Goal: Task Accomplishment & Management: Use online tool/utility

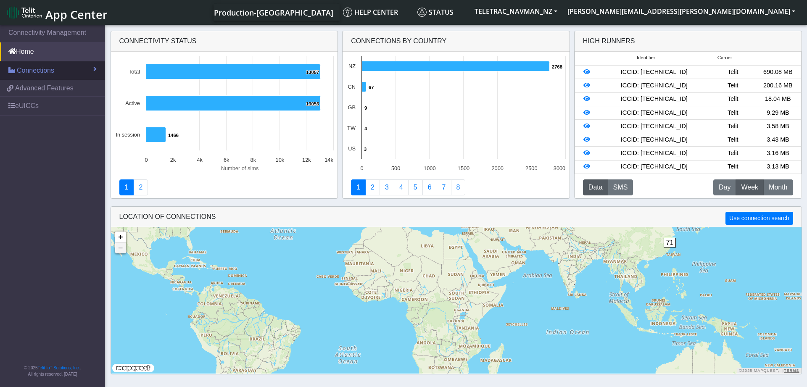
click at [54, 69] on link "Connections" at bounding box center [52, 70] width 105 height 18
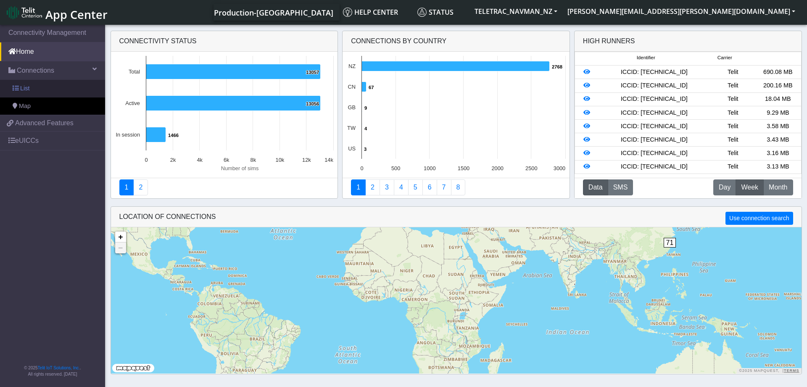
click at [34, 84] on link "List" at bounding box center [52, 89] width 105 height 18
click at [25, 88] on span "List" at bounding box center [24, 88] width 9 height 9
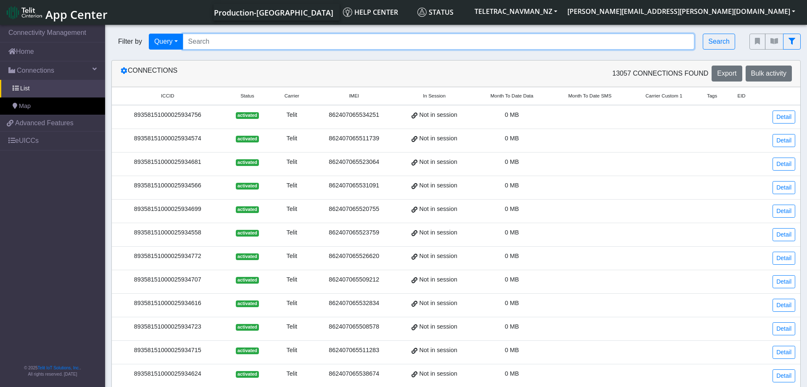
click at [235, 43] on input "Search..." at bounding box center [439, 42] width 512 height 16
paste input "89358151000025941967"
type input "89358151000025941967"
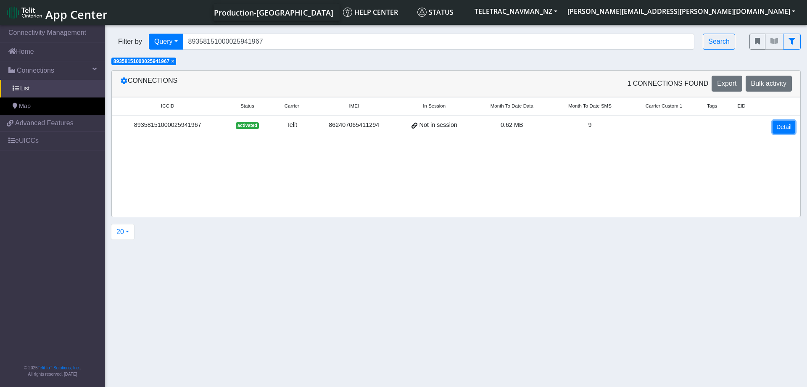
click at [789, 126] on link "Detail" at bounding box center [784, 127] width 23 height 13
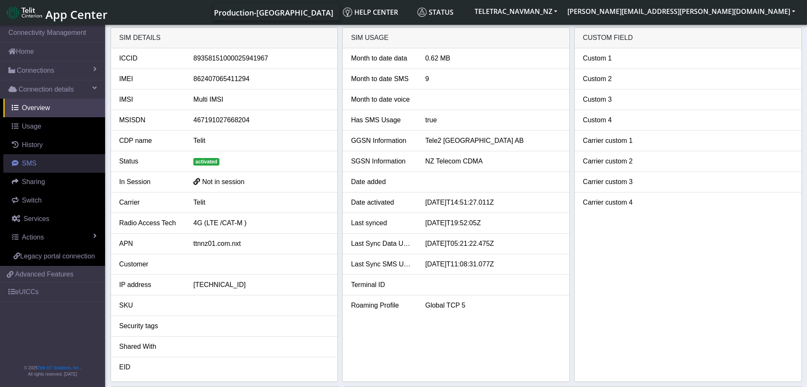
click at [34, 166] on span "SMS" at bounding box center [29, 163] width 15 height 7
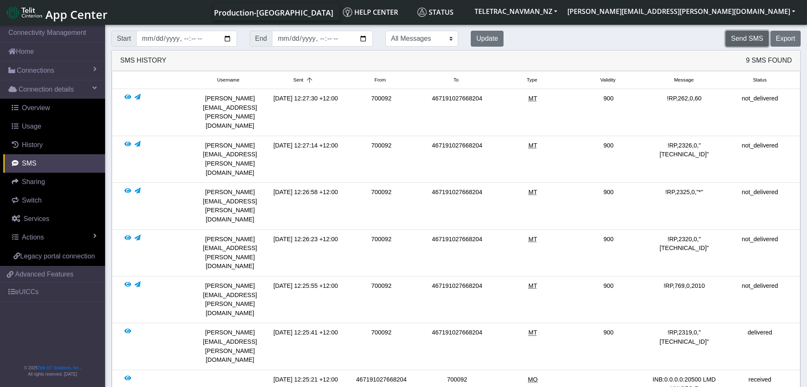
click at [750, 37] on button "Send SMS" at bounding box center [747, 39] width 43 height 16
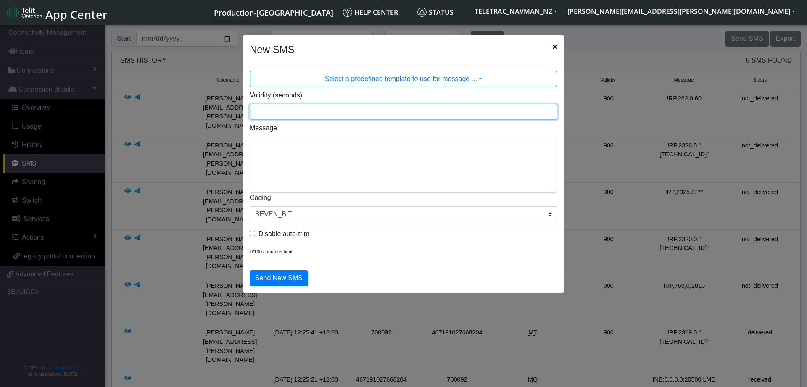
click at [291, 110] on input "Validity (seconds)" at bounding box center [404, 112] width 308 height 16
type input "900"
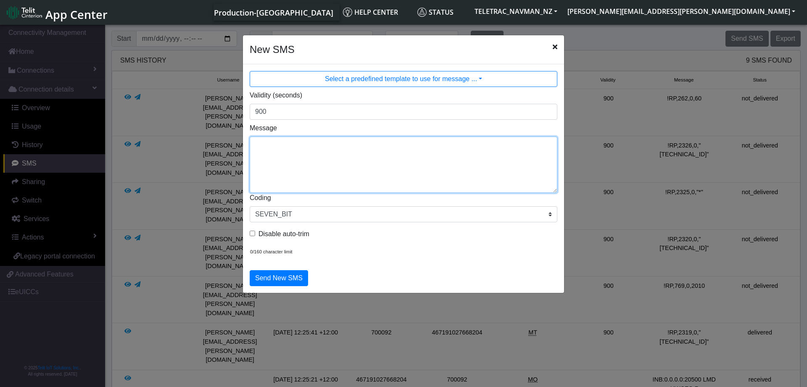
click at [286, 153] on textarea "Message" at bounding box center [404, 165] width 308 height 56
type textarea "!R0"
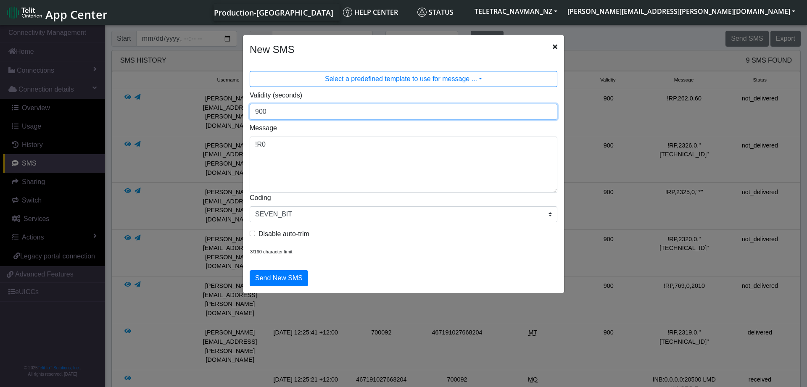
drag, startPoint x: 289, startPoint y: 112, endPoint x: 249, endPoint y: 110, distance: 40.0
click at [250, 110] on input "900" at bounding box center [404, 112] width 308 height 16
type input "3600"
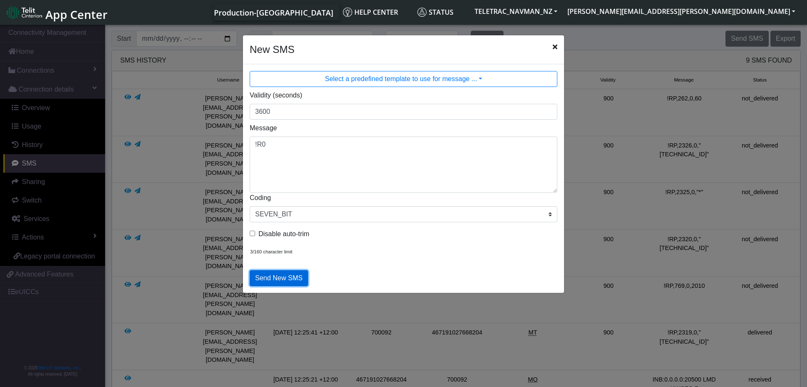
click at [284, 281] on button "Send New SMS" at bounding box center [279, 278] width 58 height 16
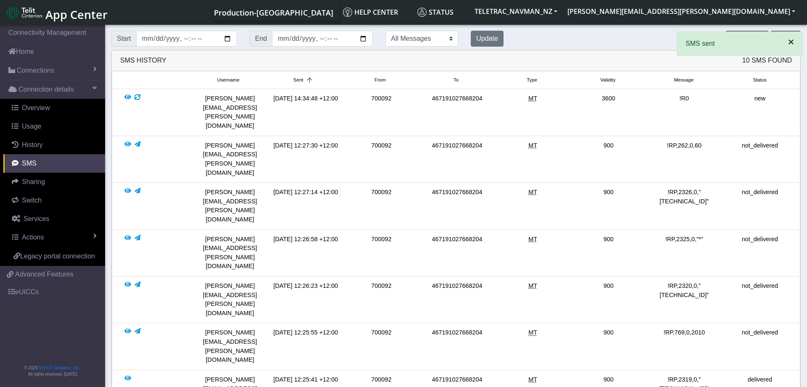
drag, startPoint x: 794, startPoint y: 42, endPoint x: 791, endPoint y: 48, distance: 7.4
click at [794, 42] on button "×" at bounding box center [791, 42] width 23 height 20
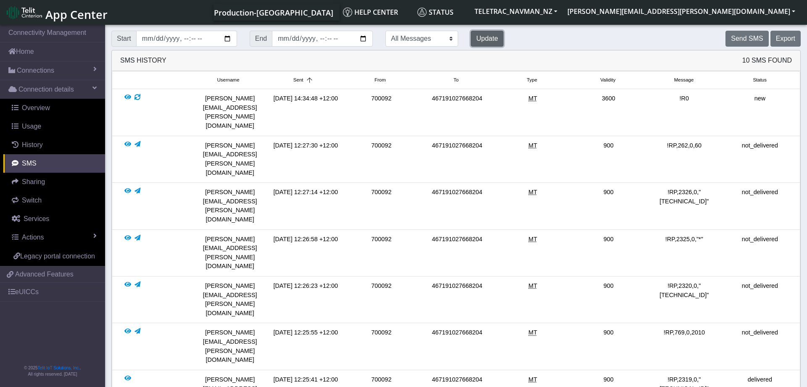
click at [480, 40] on button "Update" at bounding box center [487, 39] width 33 height 16
click at [490, 39] on button "Update" at bounding box center [487, 39] width 33 height 16
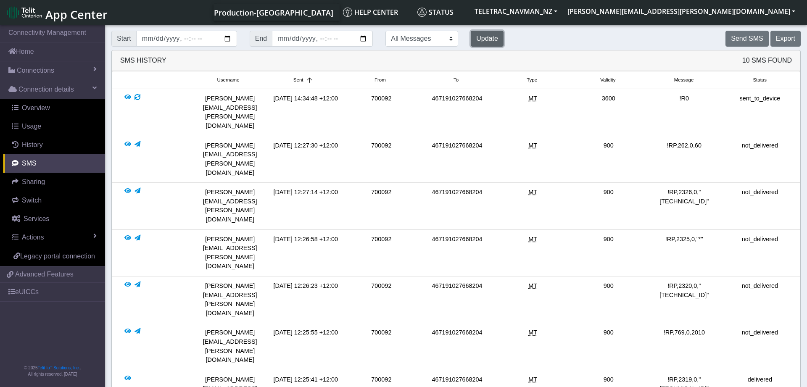
click at [490, 39] on button "Update" at bounding box center [487, 39] width 33 height 16
click at [40, 144] on span "History" at bounding box center [32, 144] width 21 height 7
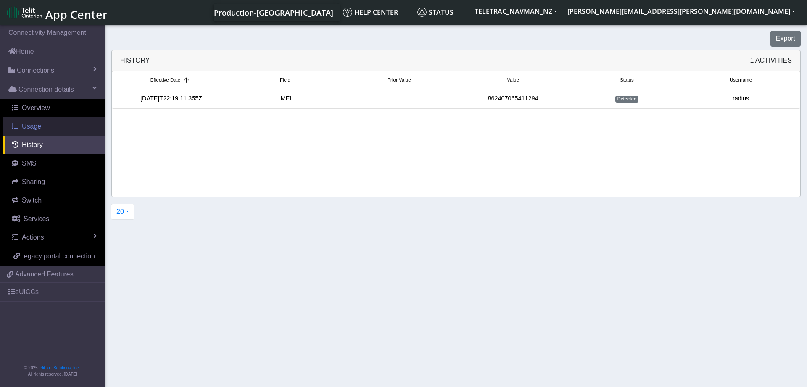
click at [45, 122] on link "Usage" at bounding box center [54, 126] width 102 height 18
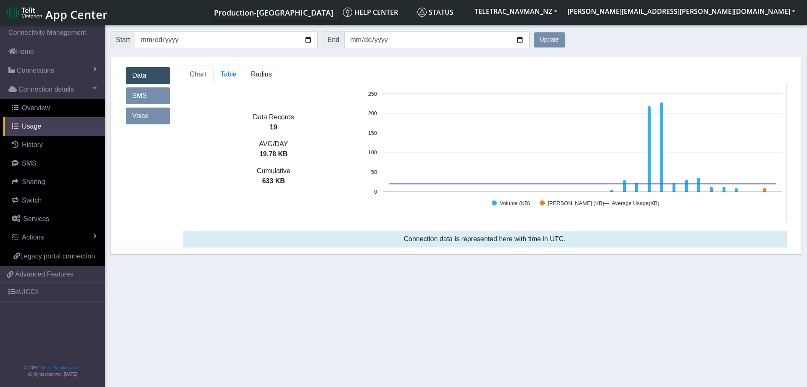
click at [263, 78] on span "Radius" at bounding box center [261, 74] width 21 height 7
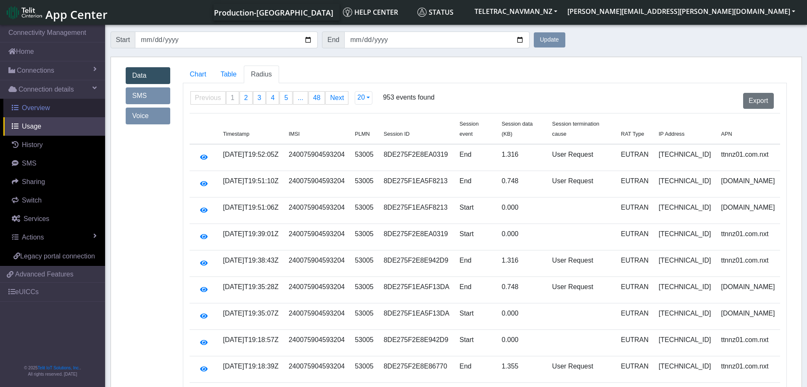
click at [47, 107] on span "Overview" at bounding box center [36, 107] width 28 height 7
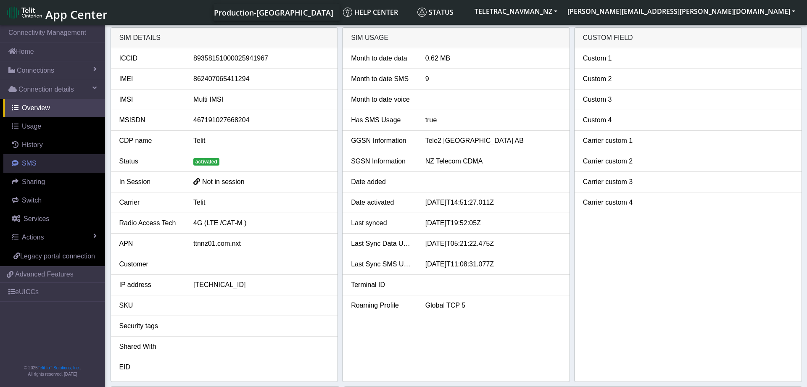
click at [33, 162] on span "SMS" at bounding box center [29, 163] width 15 height 7
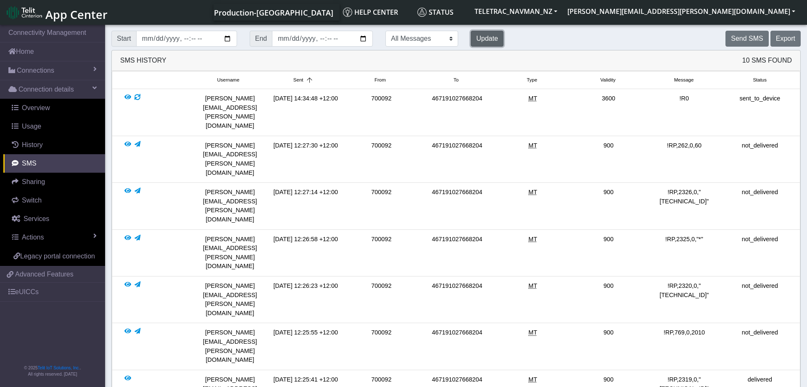
click at [483, 39] on button "Update" at bounding box center [487, 39] width 33 height 16
click at [35, 147] on span "History" at bounding box center [32, 144] width 21 height 7
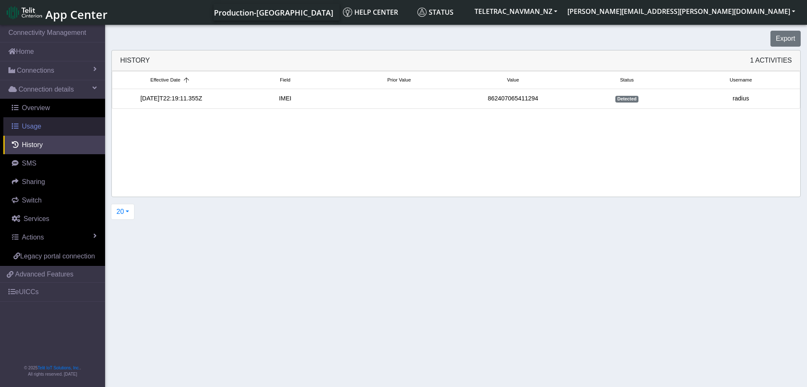
click at [40, 125] on link "Usage" at bounding box center [54, 126] width 102 height 18
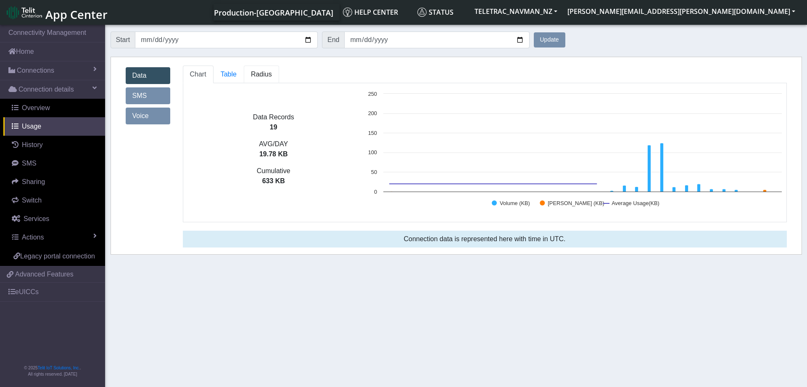
click at [255, 78] on span "Radius" at bounding box center [261, 74] width 21 height 7
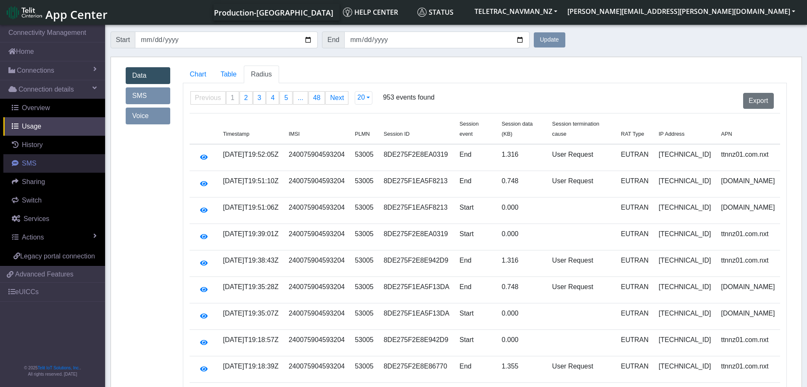
click at [30, 167] on span "SMS" at bounding box center [29, 163] width 15 height 7
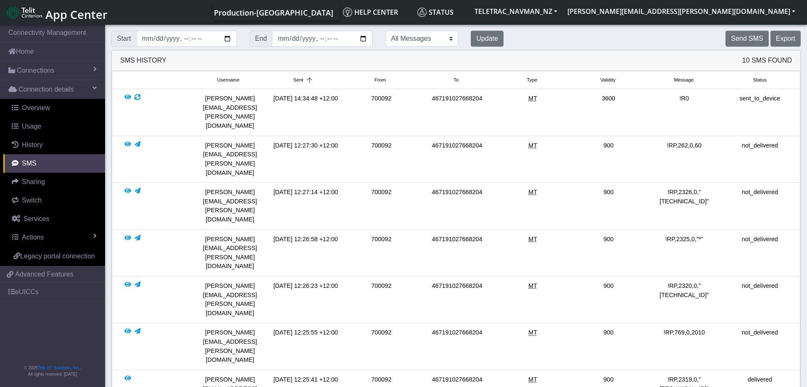
drag, startPoint x: 704, startPoint y: 253, endPoint x: 665, endPoint y: 252, distance: 39.1
click at [665, 328] on div "!RP,769,0,2010" at bounding box center [684, 346] width 76 height 36
click at [752, 37] on button "Send SMS" at bounding box center [747, 39] width 43 height 16
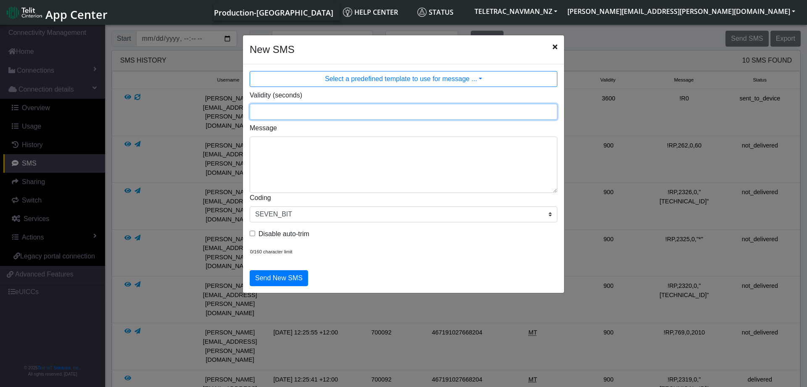
click at [291, 115] on input "Validity (seconds)" at bounding box center [404, 112] width 308 height 16
type input "3600"
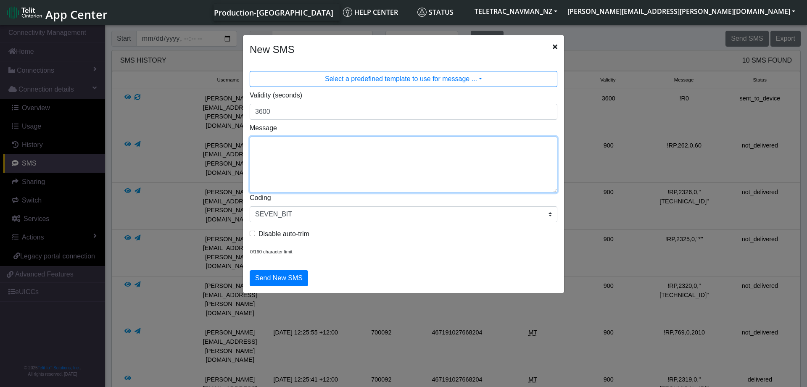
click at [315, 147] on textarea "Message" at bounding box center [404, 165] width 308 height 56
paste textarea "!RP,769,0,2010"
type textarea "!RP,769,0,2010"
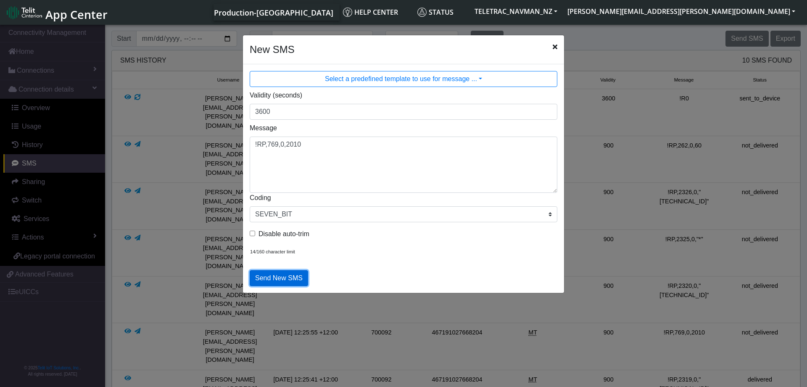
click at [285, 278] on button "Send New SMS" at bounding box center [279, 278] width 58 height 16
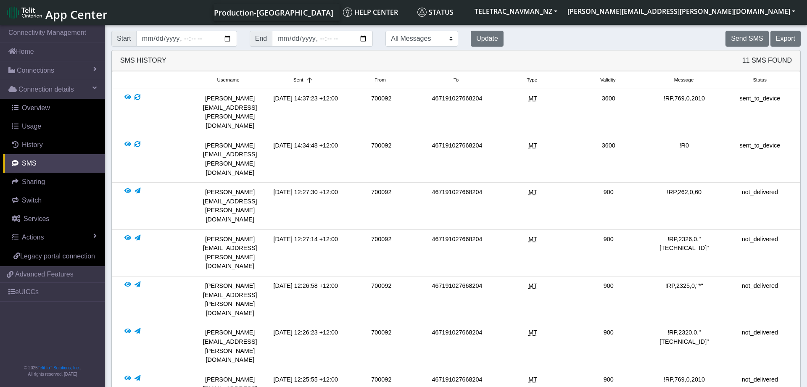
drag, startPoint x: 720, startPoint y: 261, endPoint x: 648, endPoint y: 265, distance: 72.8
click at [648, 328] on div "!RP,2320,0,"[TECHNICAL_ID]"" at bounding box center [684, 346] width 76 height 36
copy div "RP,2320,0,"[TECHNICAL_ID]""
click at [763, 34] on button "Send SMS" at bounding box center [747, 39] width 43 height 16
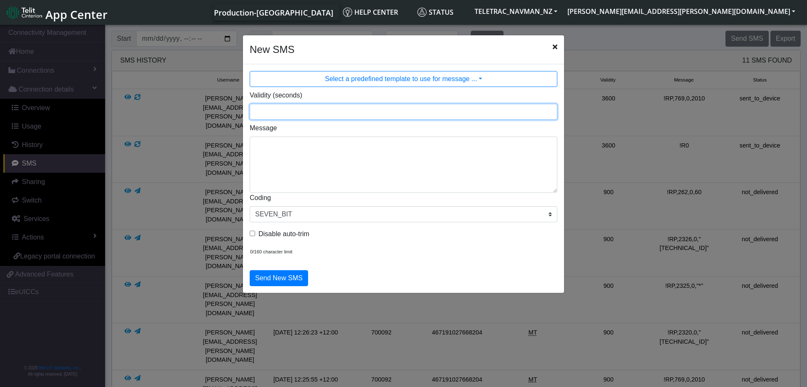
click at [282, 113] on input "Validity (seconds)" at bounding box center [404, 112] width 308 height 16
type input "3600"
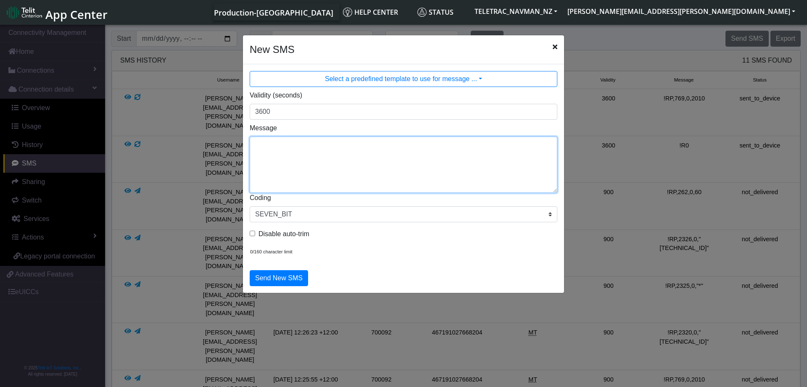
click at [280, 146] on textarea "Message" at bounding box center [404, 165] width 308 height 56
paste textarea "RP,2320,0,"[TECHNICAL_ID]""
type textarea "!RP,2320,0,"[TECHNICAL_ID]""
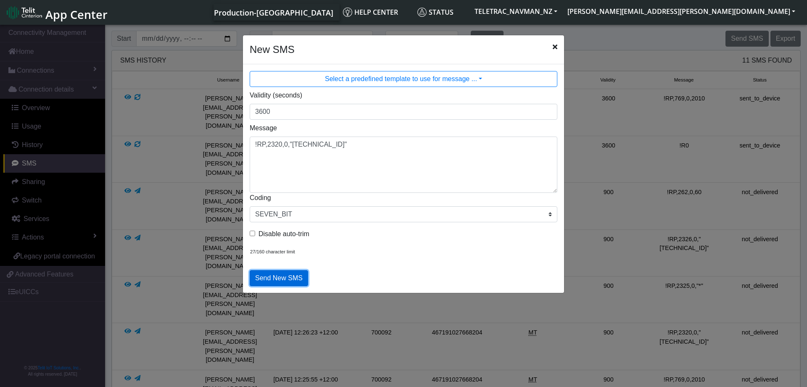
click at [287, 276] on button "Send New SMS" at bounding box center [279, 278] width 58 height 16
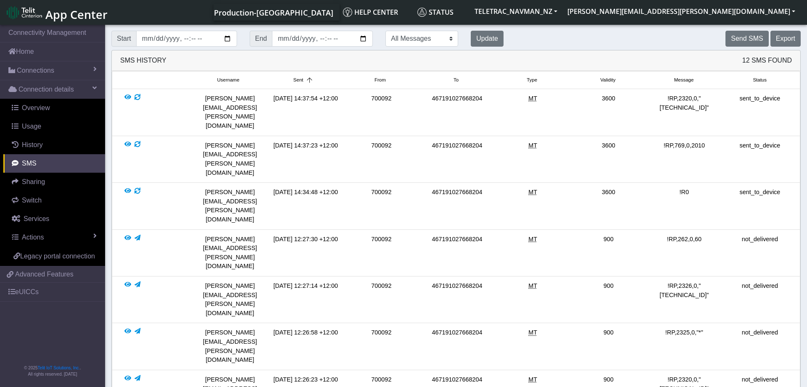
drag, startPoint x: 704, startPoint y: 252, endPoint x: 668, endPoint y: 253, distance: 35.8
click at [668, 328] on div "!RP,2325,0,"*"" at bounding box center [684, 346] width 76 height 36
copy div "RP,2325,0,"*""
click at [757, 41] on button "Send SMS" at bounding box center [747, 39] width 43 height 16
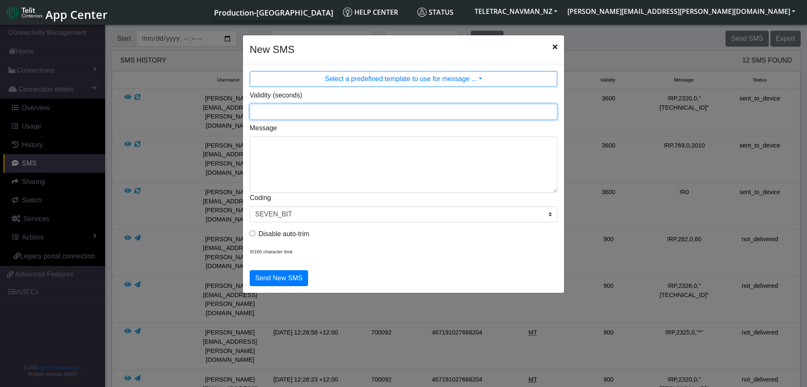
click at [321, 113] on input "Validity (seconds)" at bounding box center [404, 112] width 308 height 16
type input "3600"
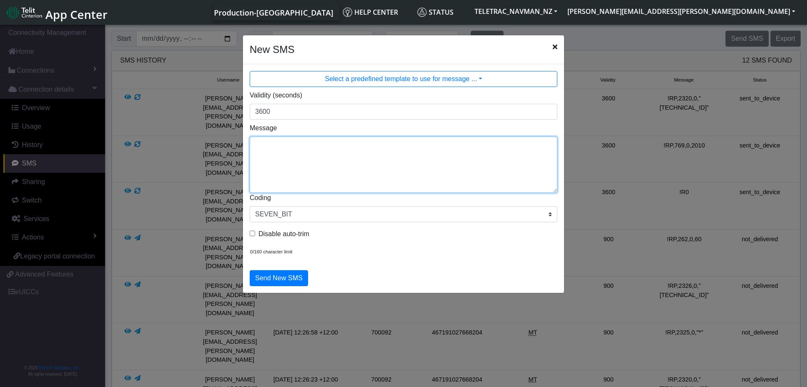
click at [294, 146] on textarea "Message" at bounding box center [404, 165] width 308 height 56
paste textarea "RP,2325,0,"*""
type textarea "!RP,2325,0,"*""
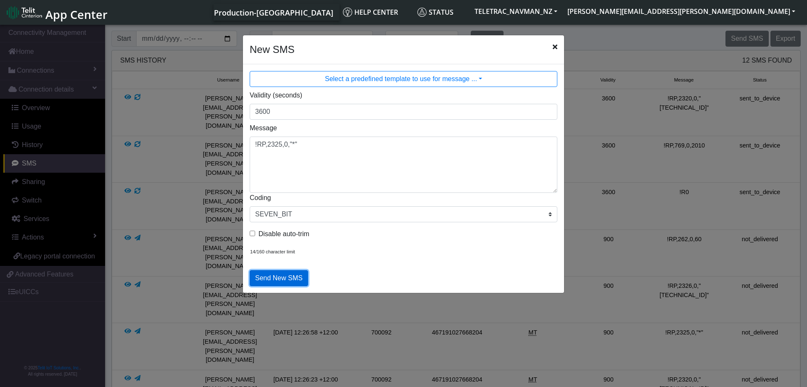
click at [288, 276] on button "Send New SMS" at bounding box center [279, 278] width 58 height 16
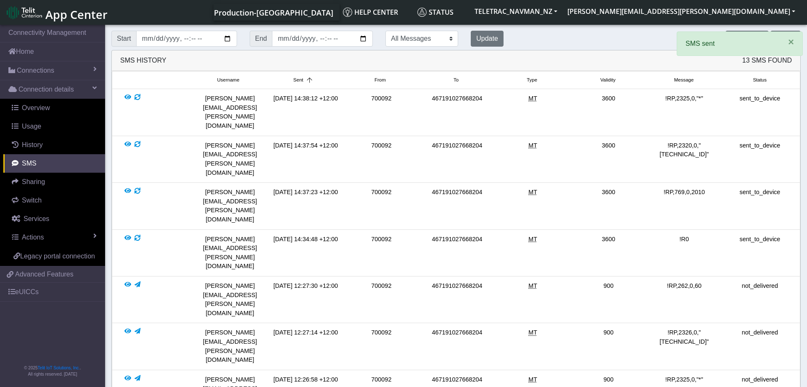
drag, startPoint x: 694, startPoint y: 261, endPoint x: 649, endPoint y: 254, distance: 45.1
click at [649, 328] on div "!RP,2326,0,"[TECHNICAL_ID]"" at bounding box center [684, 346] width 76 height 36
copy div "RP,2326,0,"[TECHNICAL_ID]""
click at [739, 32] on button "Send SMS" at bounding box center [747, 39] width 43 height 16
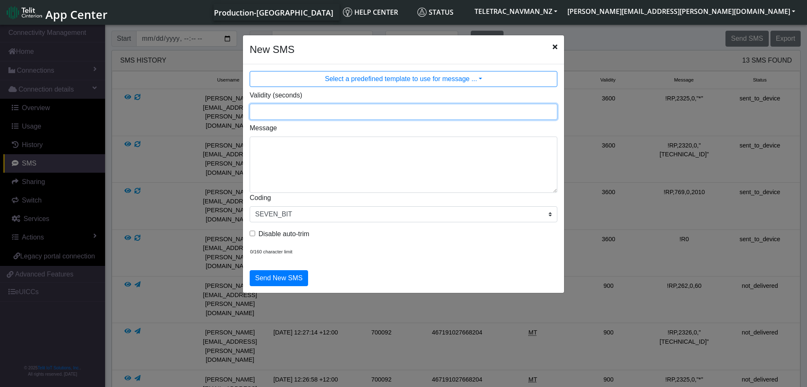
click at [311, 115] on input "Validity (seconds)" at bounding box center [404, 112] width 308 height 16
type input "3600"
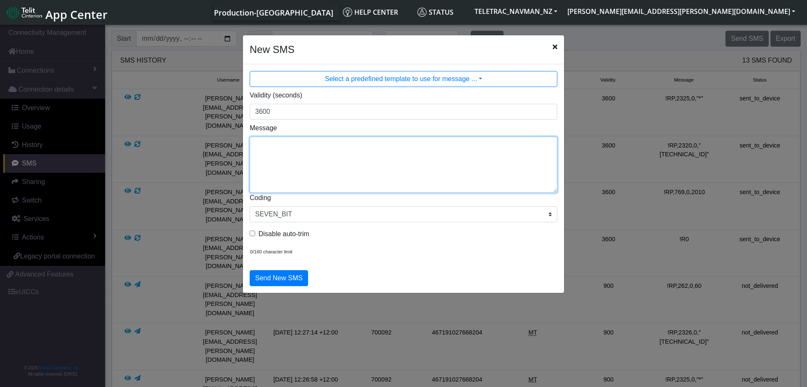
click at [281, 162] on textarea "Message" at bounding box center [404, 165] width 308 height 56
paste textarea "RP,2326,0,"[TECHNICAL_ID]""
type textarea "!RP,2326,0,"[TECHNICAL_ID]""
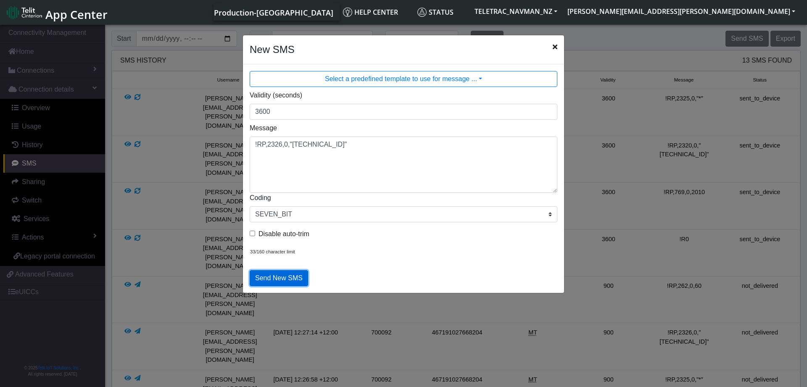
click at [278, 277] on button "Send New SMS" at bounding box center [279, 278] width 58 height 16
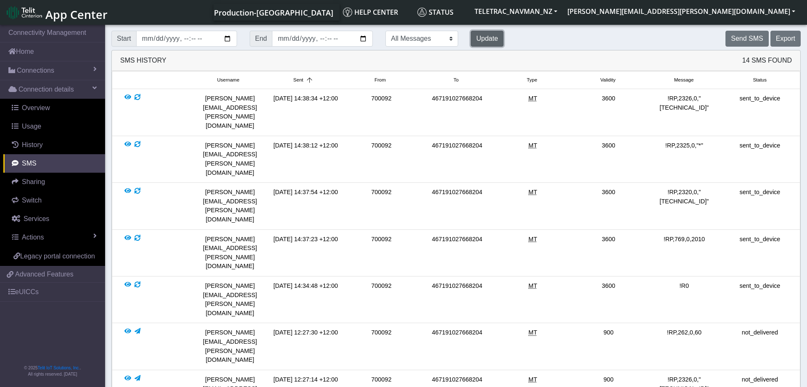
click at [486, 39] on button "Update" at bounding box center [487, 39] width 33 height 16
